Goal: Information Seeking & Learning: Learn about a topic

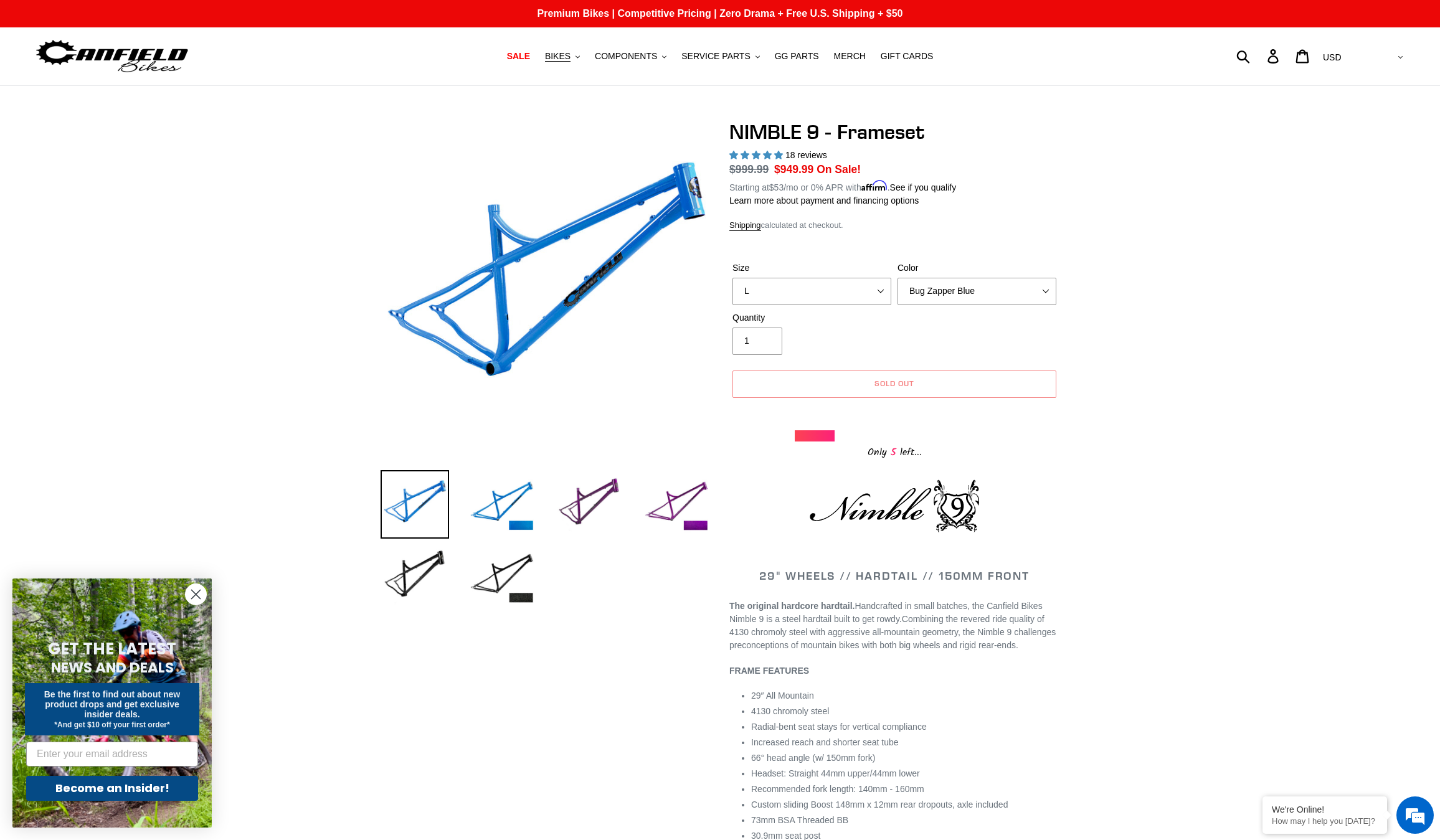
select select "L"
select select "highest-rating"
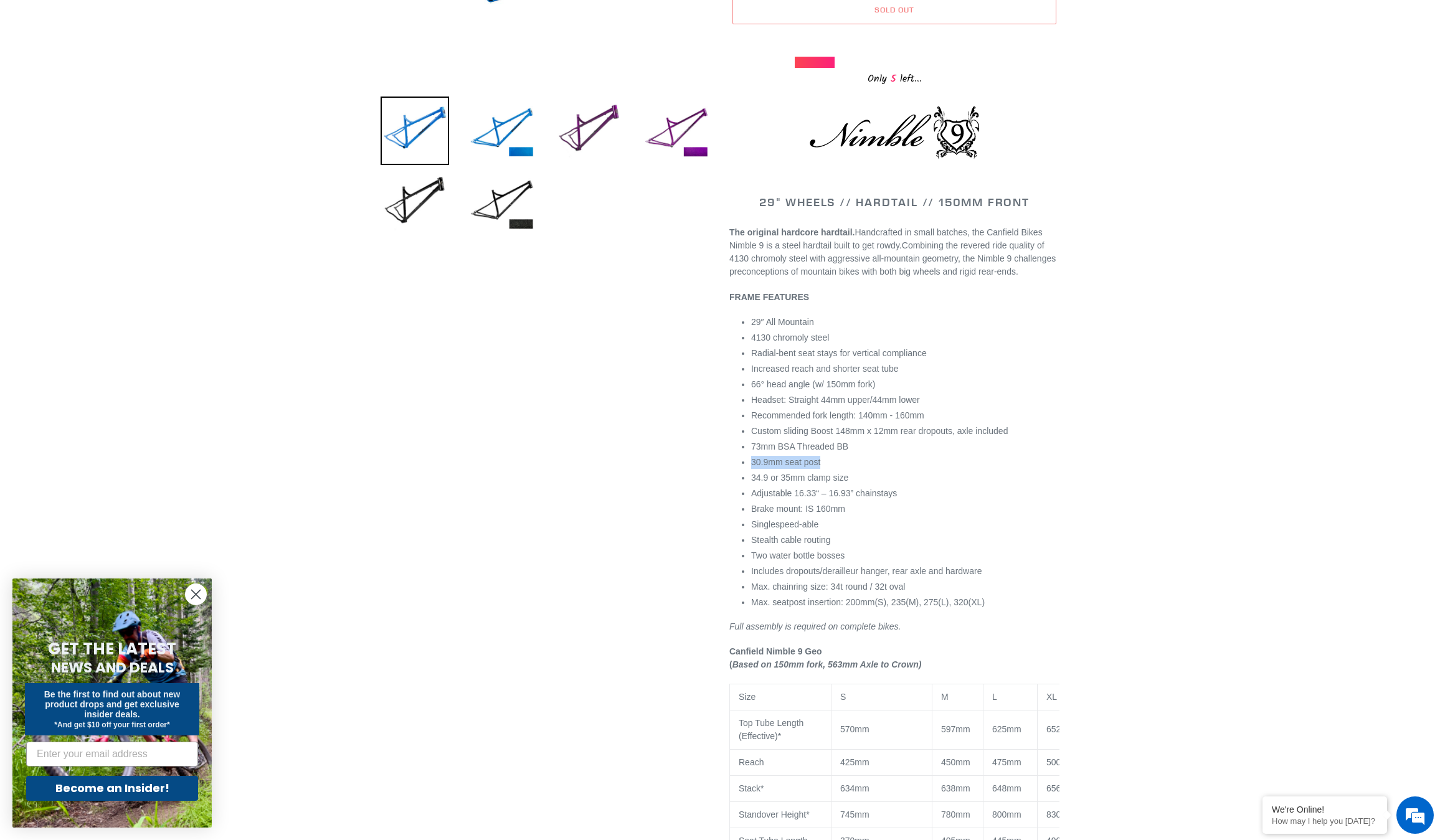
drag, startPoint x: 718, startPoint y: 475, endPoint x: 860, endPoint y: 478, distance: 142.0
click at [859, 478] on div "NIMBLE 9 - Frameset 18 reviews Regular price $999.99 Sale price $949.99 On Sale…" at bounding box center [885, 500] width 349 height 1507
click at [583, 457] on div "Previous slide" at bounding box center [710, 500] width 697 height 1507
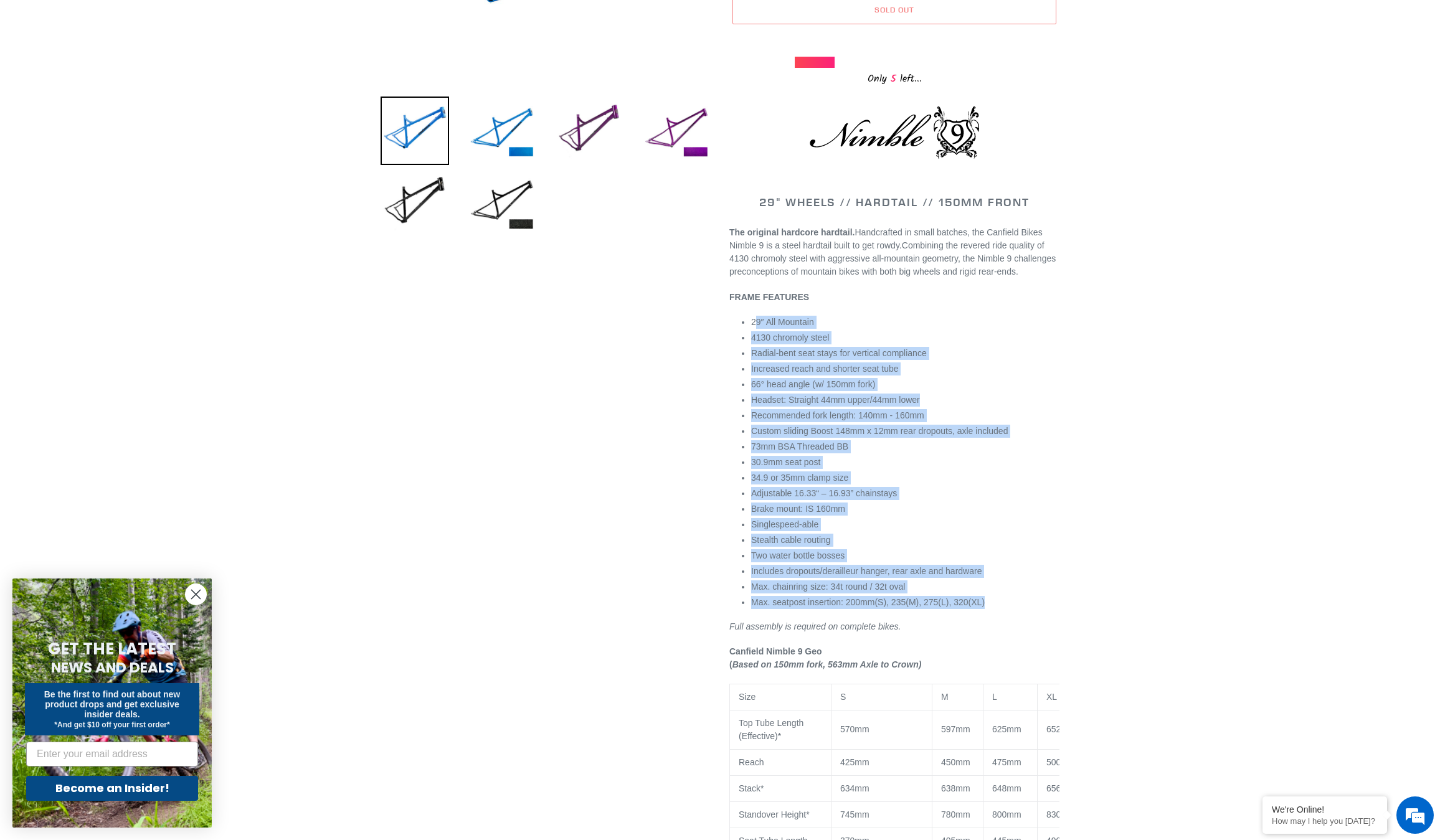
drag, startPoint x: 701, startPoint y: 335, endPoint x: 986, endPoint y: 611, distance: 396.7
click at [985, 612] on div "Previous slide" at bounding box center [710, 500] width 697 height 1507
copy ul "29″ All Mountain 4130 chromoly steel Radial-bent seat stays for vertical compli…"
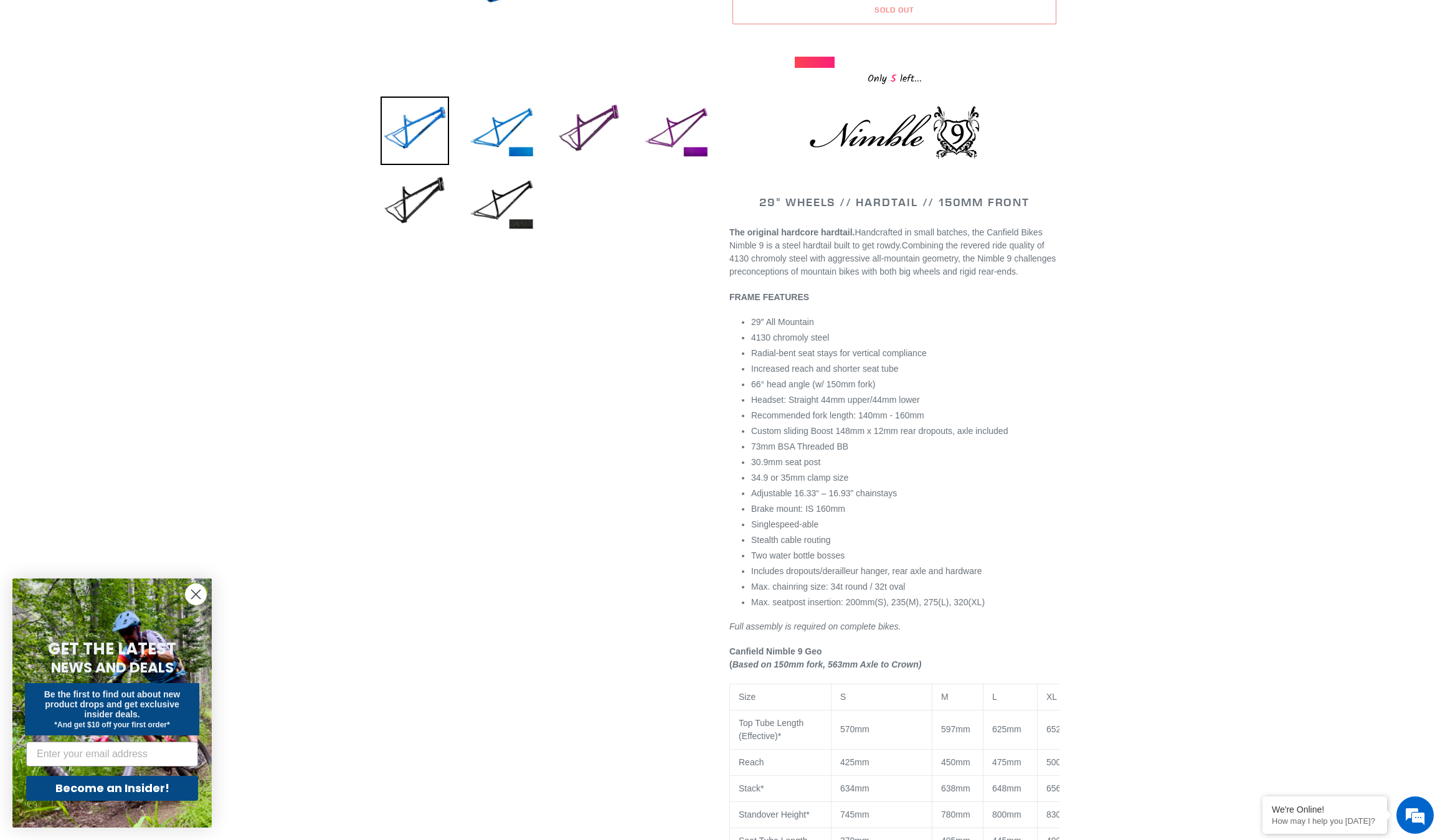
click at [1188, 300] on div "Previous slide" at bounding box center [720, 500] width 1440 height 1507
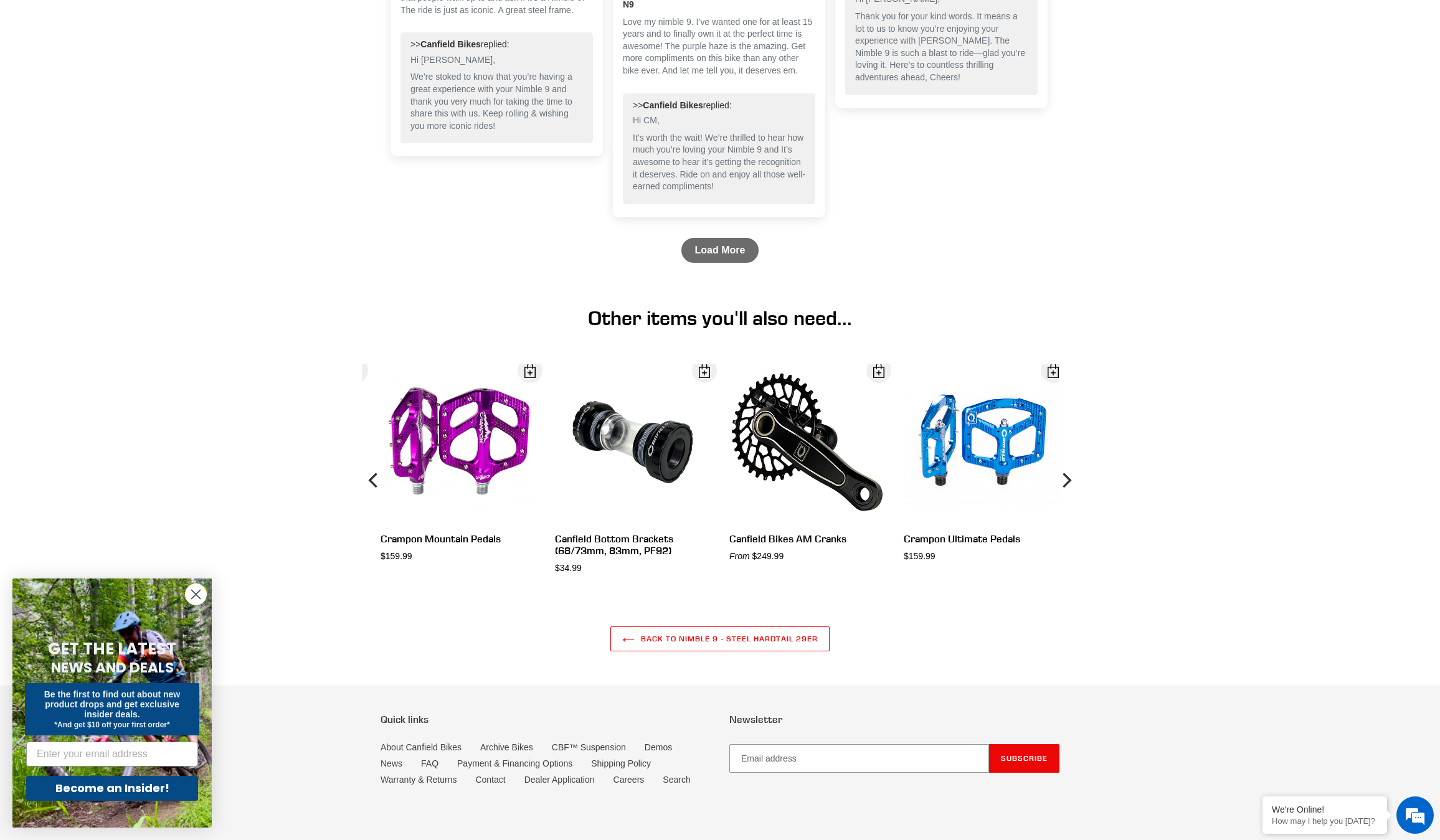
scroll to position [2991, 0]
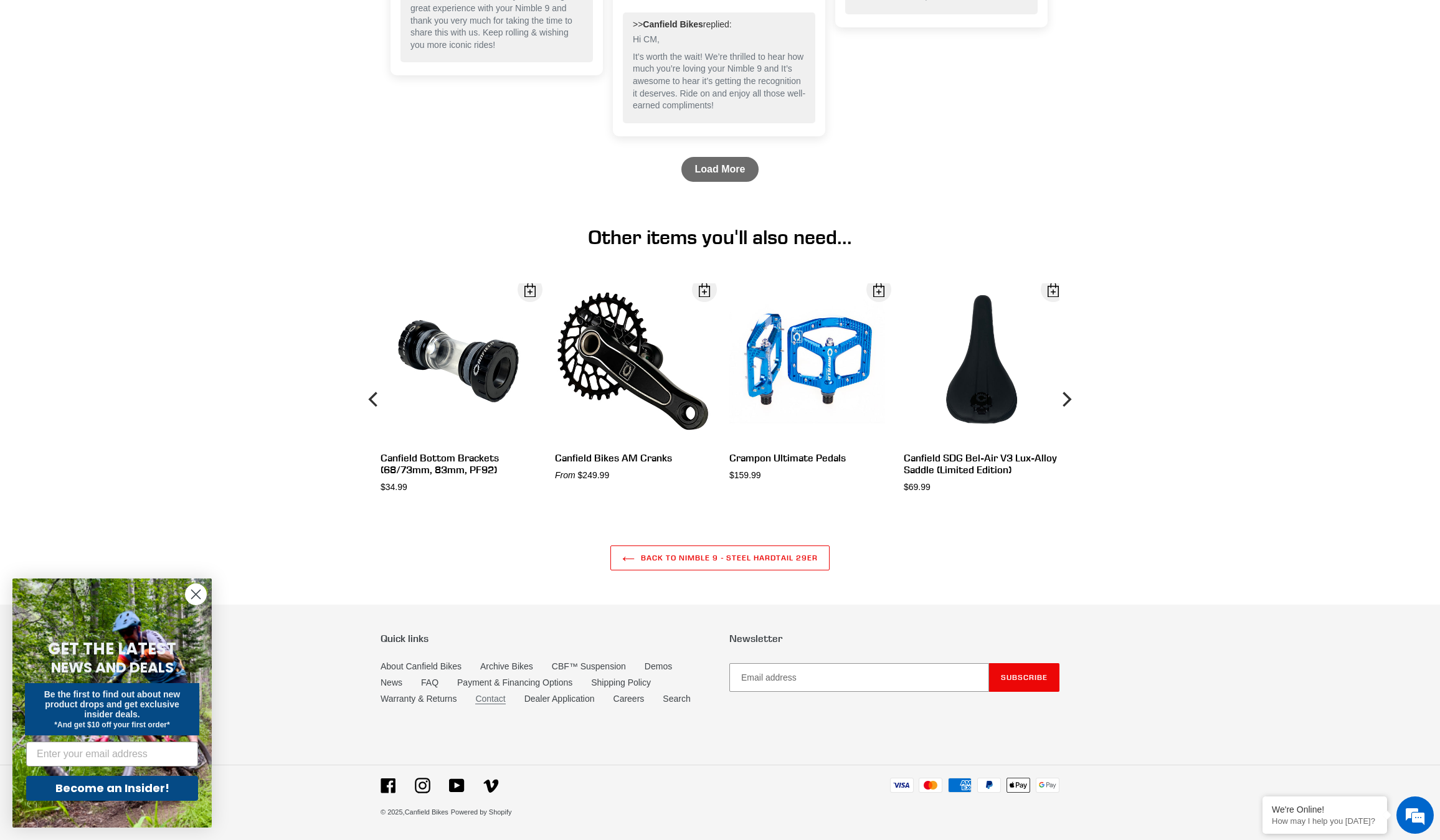
click at [492, 697] on link "Contact" at bounding box center [490, 699] width 30 height 11
